Goal: Find specific page/section: Find specific page/section

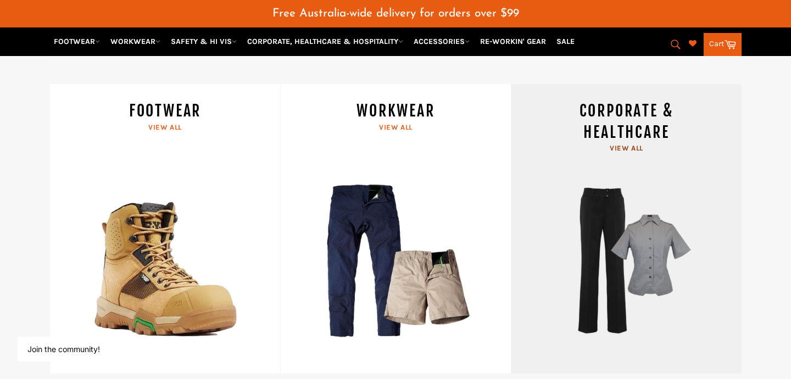
scroll to position [472, 0]
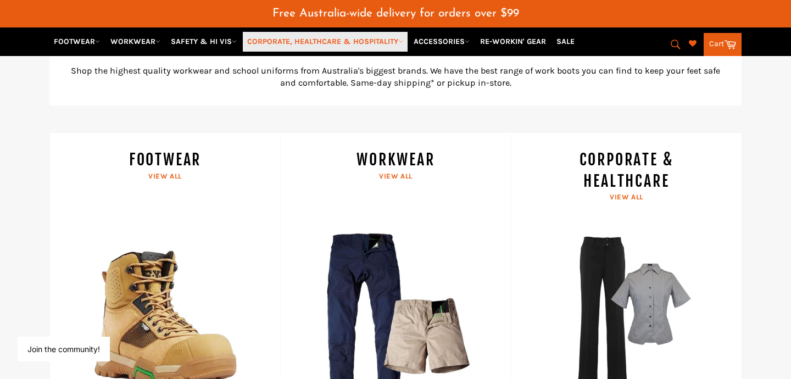
click at [362, 42] on link "CORPORATE, HEALTHCARE & HOSPITALITY" at bounding box center [325, 41] width 165 height 19
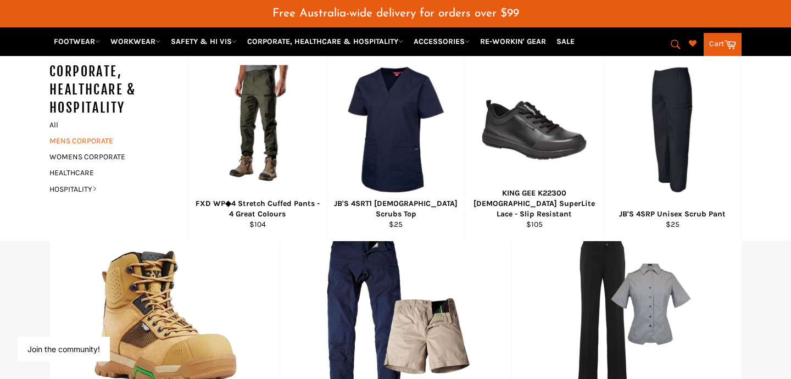
click at [94, 135] on link "MENS CORPORATE" at bounding box center [110, 141] width 133 height 16
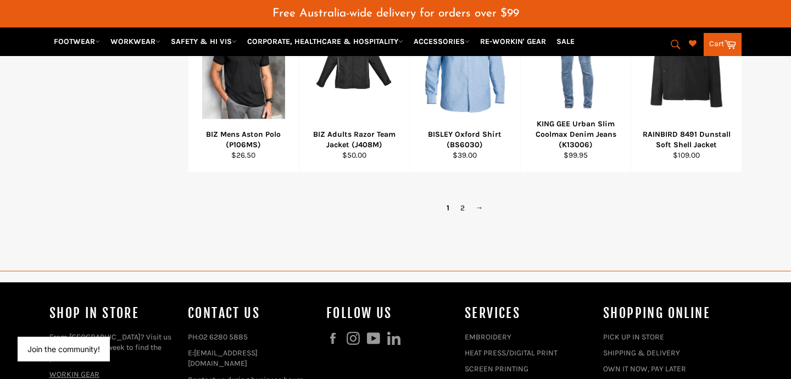
scroll to position [867, 0]
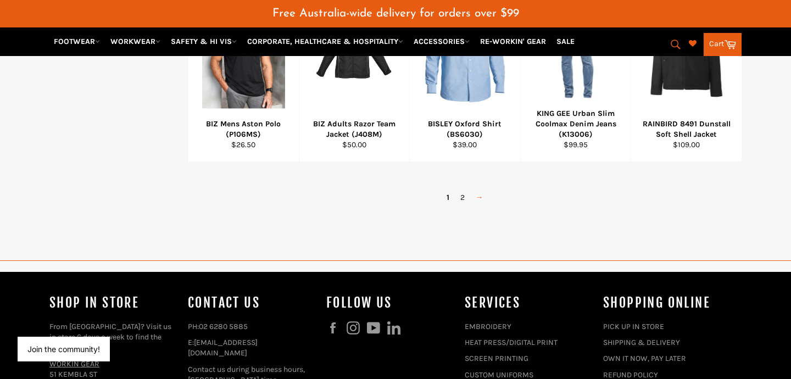
click at [478, 197] on link "→" at bounding box center [479, 197] width 19 height 16
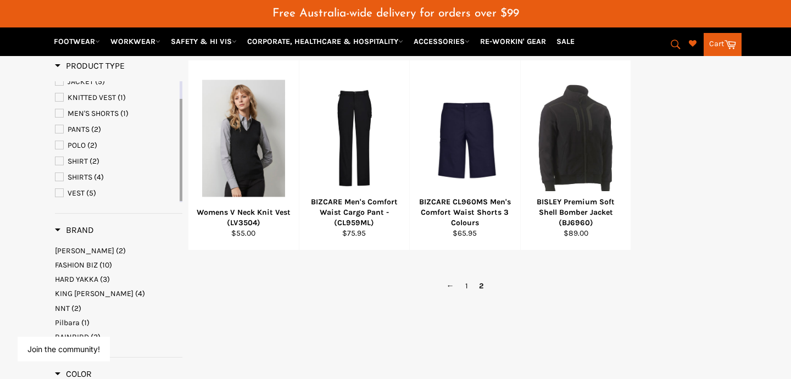
scroll to position [208, 0]
click at [96, 178] on span "(4)" at bounding box center [99, 176] width 10 height 9
